Goal: Task Accomplishment & Management: Use online tool/utility

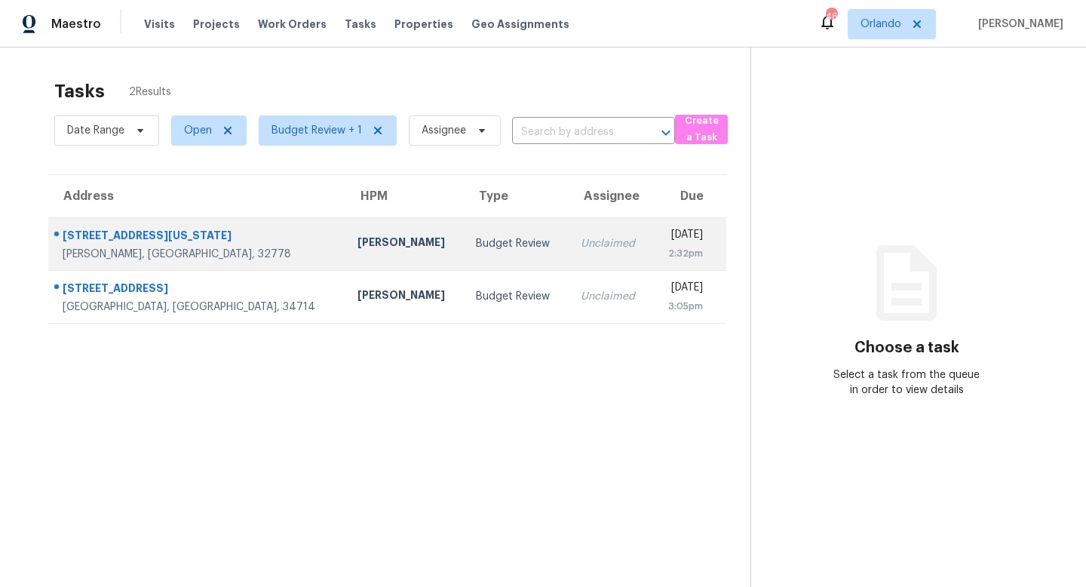
click at [464, 244] on td "Budget Review" at bounding box center [516, 243] width 104 height 53
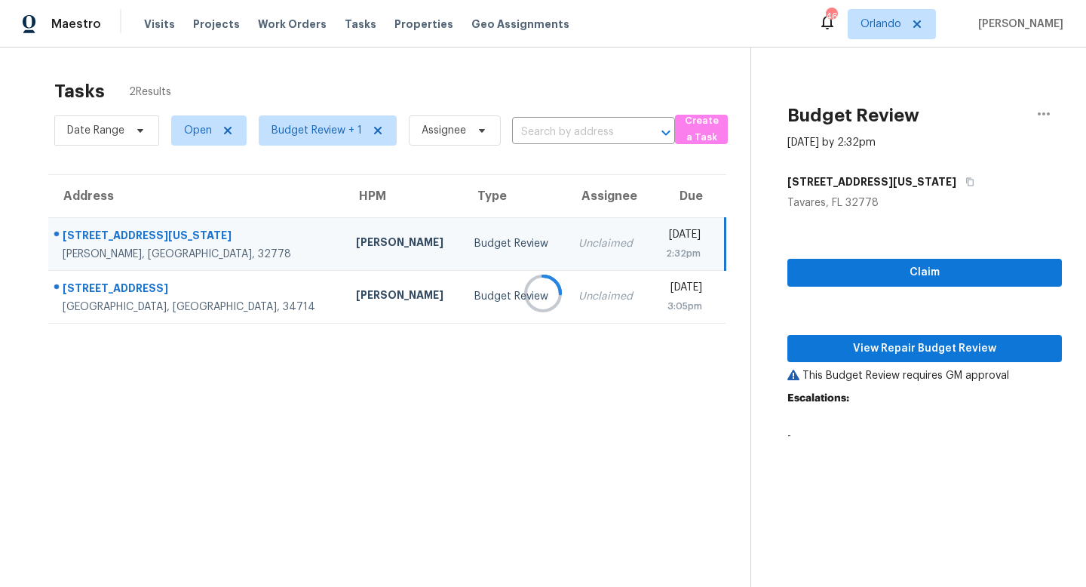
click at [926, 354] on div at bounding box center [543, 293] width 1086 height 587
click at [917, 345] on span "View Repair Budget Review" at bounding box center [924, 348] width 250 height 19
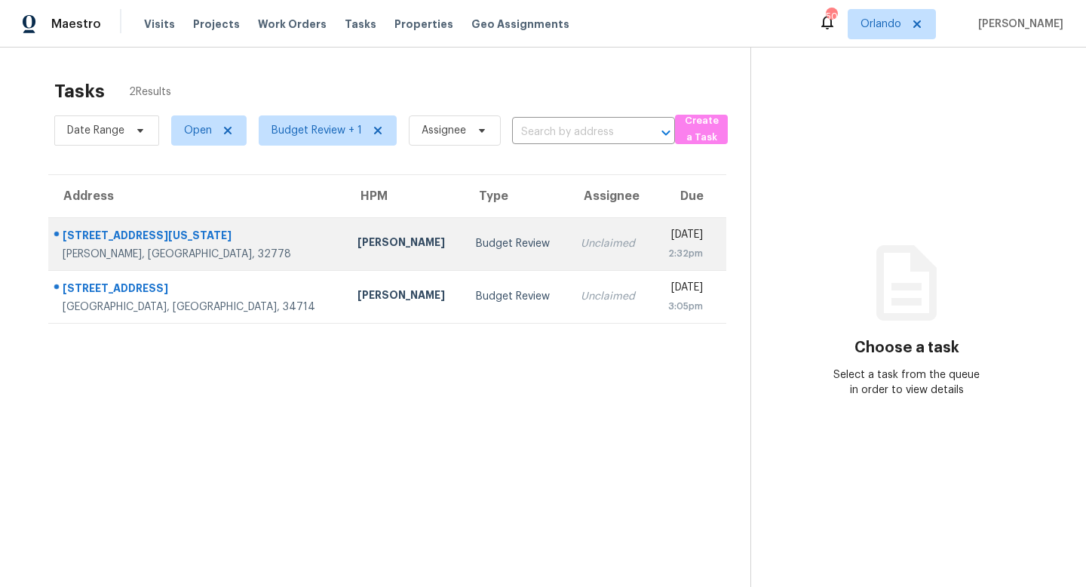
click at [568, 248] on td "Unclaimed" at bounding box center [610, 243] width 84 height 53
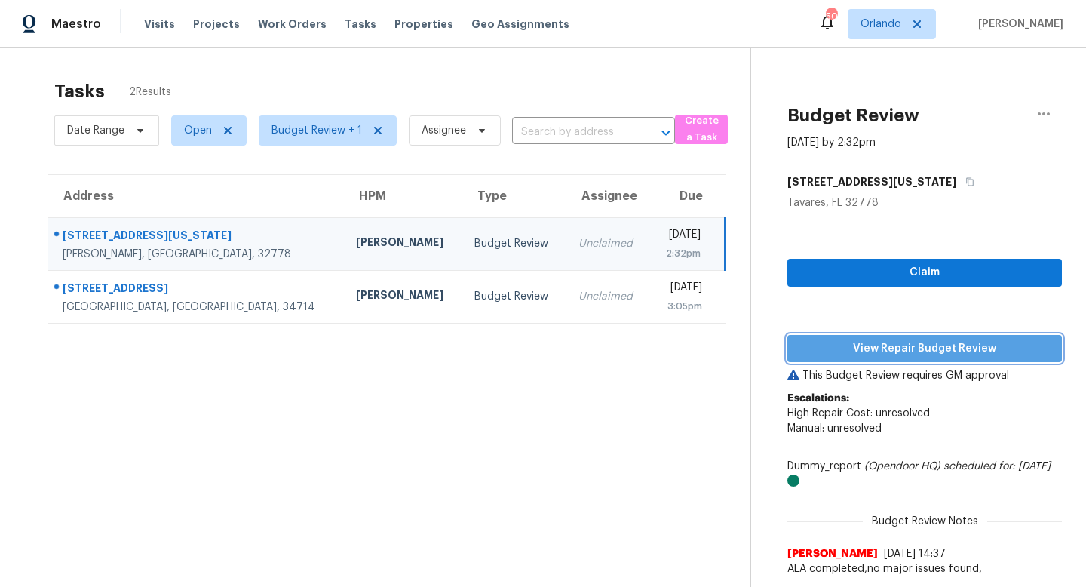
click at [904, 352] on span "View Repair Budget Review" at bounding box center [924, 348] width 250 height 19
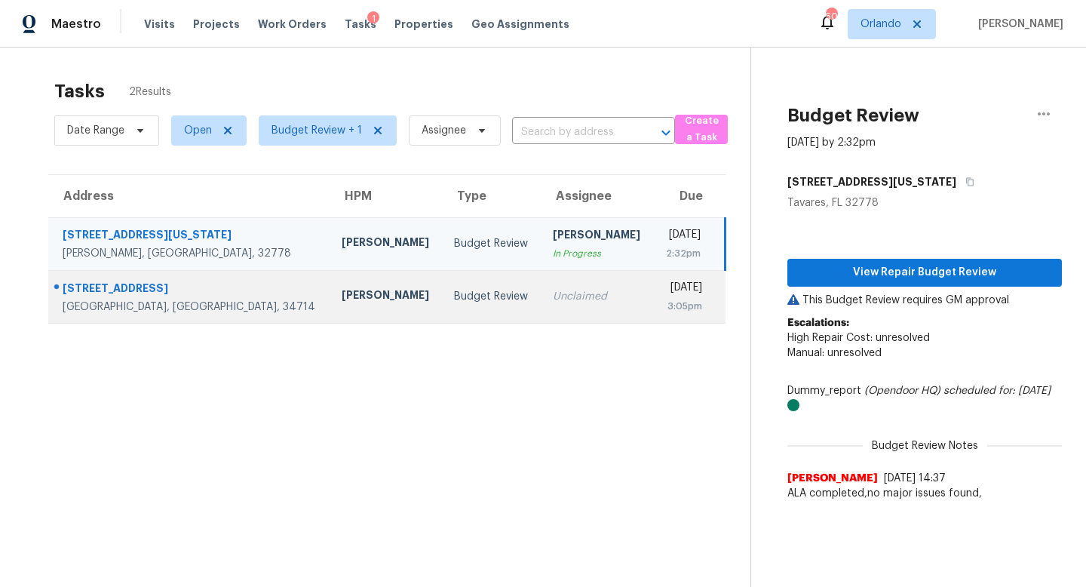
click at [454, 295] on div "Budget Review" at bounding box center [491, 296] width 75 height 15
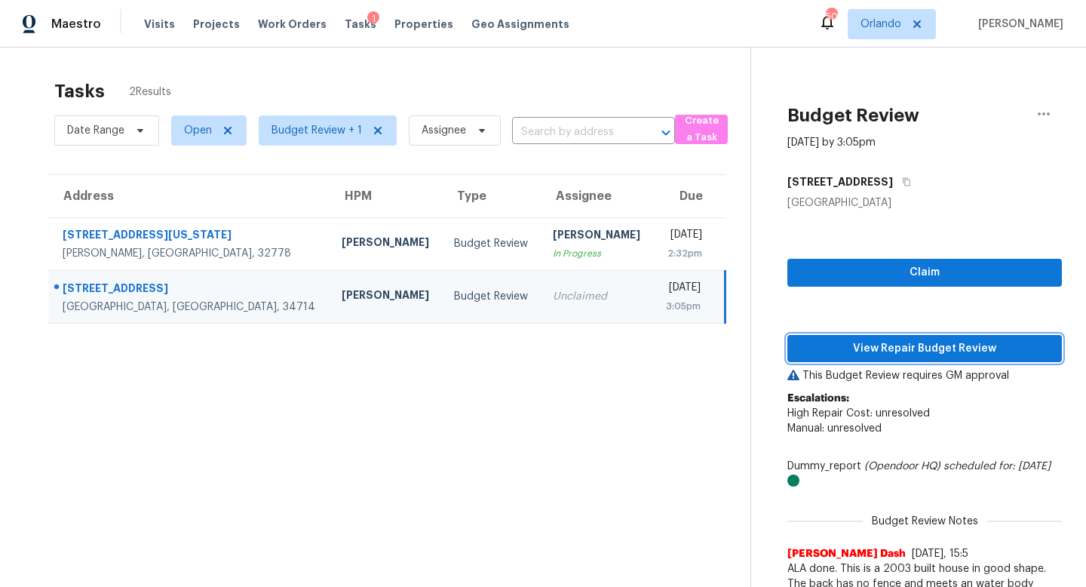
click at [917, 352] on span "View Repair Budget Review" at bounding box center [924, 348] width 250 height 19
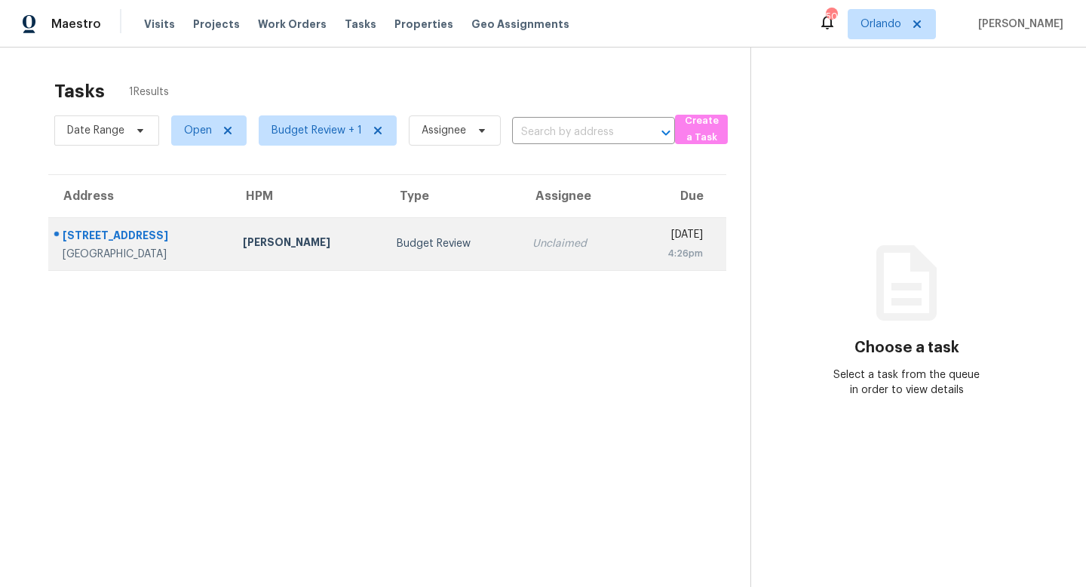
click at [439, 243] on div "Budget Review" at bounding box center [453, 243] width 112 height 15
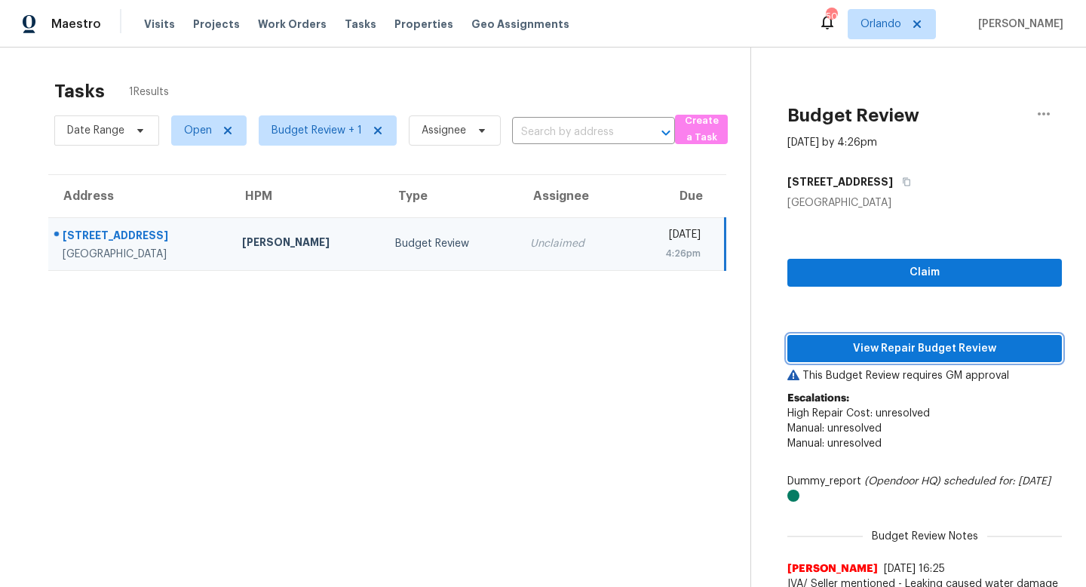
click at [884, 346] on span "View Repair Budget Review" at bounding box center [924, 348] width 250 height 19
